Goal: Check status

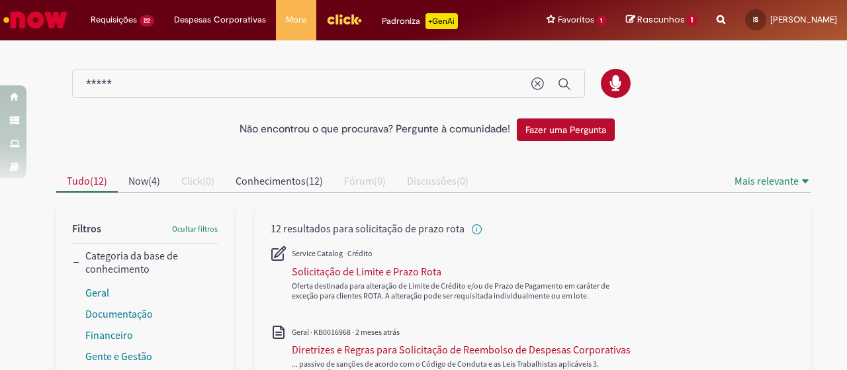
click at [768, 120] on div "Não encontrou o que procurava? Pergunte à comunidade! Fazer uma Pergunta" at bounding box center [423, 129] width 755 height 23
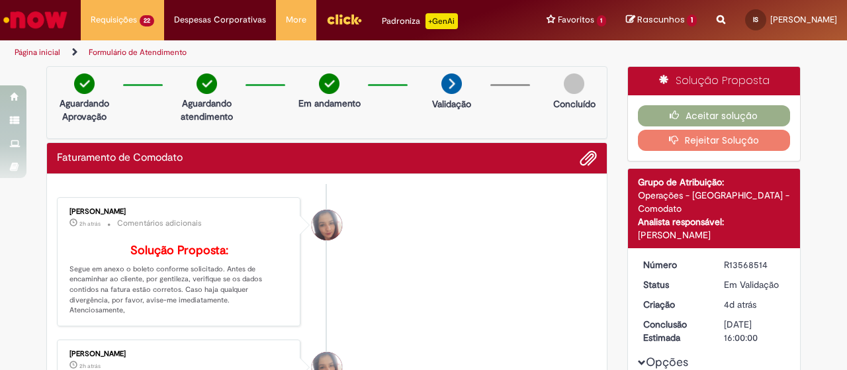
scroll to position [20, 0]
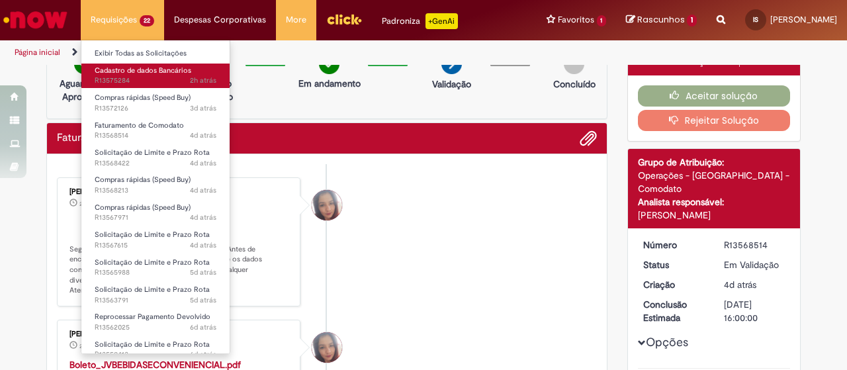
click at [162, 85] on span "2h atrás 2 horas atrás R13575284" at bounding box center [156, 80] width 122 height 11
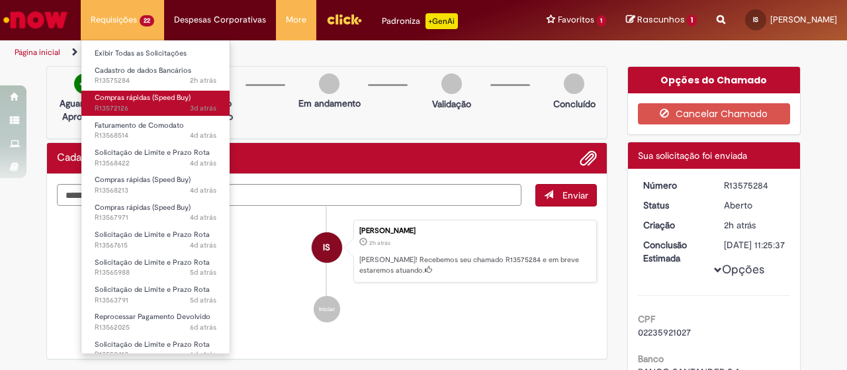
click at [158, 100] on span "Compras rápidas (Speed Buy)" at bounding box center [143, 98] width 96 height 10
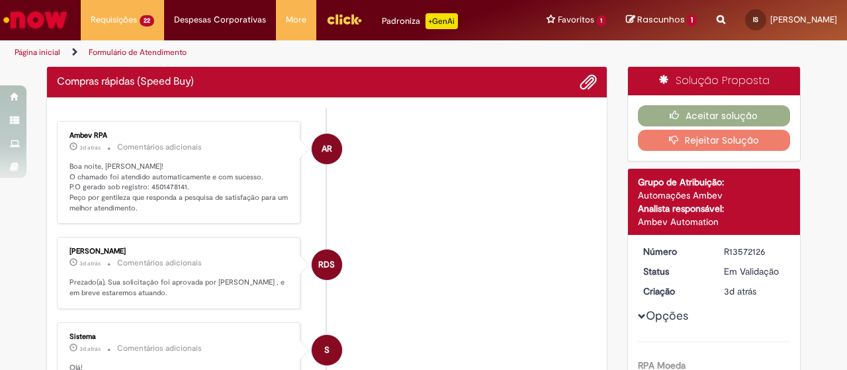
click at [156, 183] on p "Boa noite, Ilana! O chamado foi atendido automaticamente e com sucesso. P.O ger…" at bounding box center [180, 188] width 220 height 52
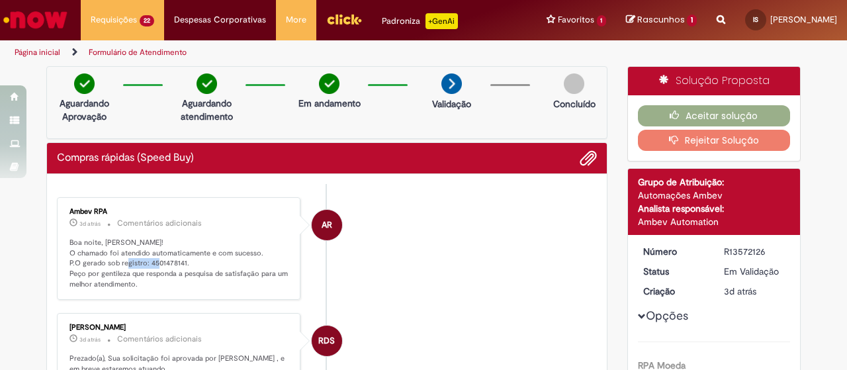
copy p "4501478141"
